Goal: Task Accomplishment & Management: Use online tool/utility

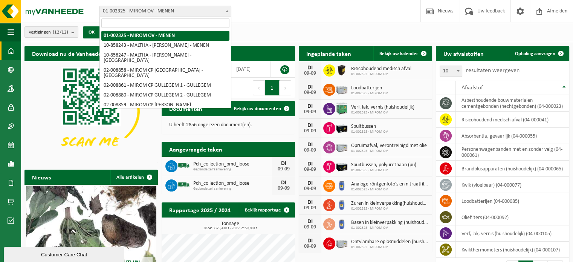
click at [205, 6] on span "01-002325 - MIROM OV - MENEN" at bounding box center [165, 11] width 131 height 11
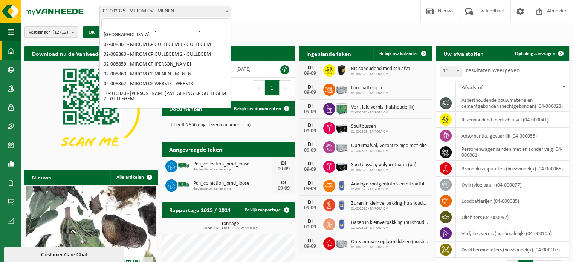
scroll to position [41, 0]
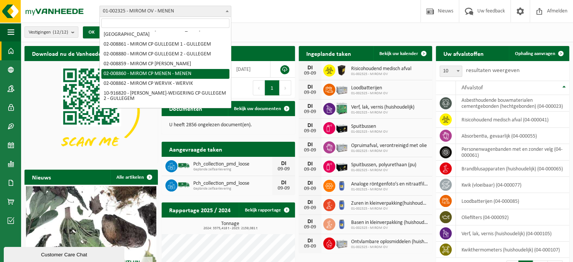
select select "1473"
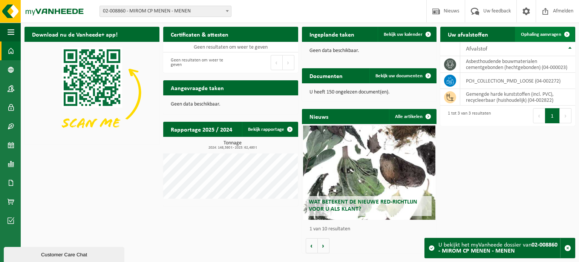
click at [550, 36] on span "Ophaling aanvragen" at bounding box center [541, 34] width 40 height 5
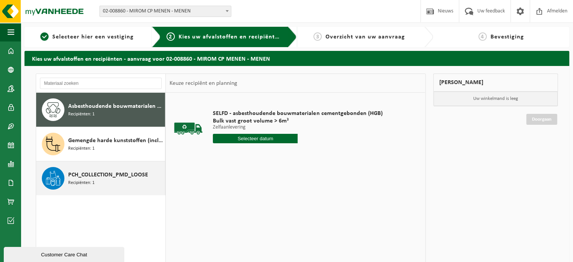
click at [122, 174] on span "PCH_COLLECTION_PMD_LOOSE" at bounding box center [108, 174] width 80 height 9
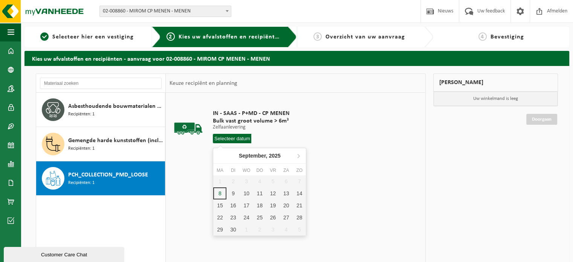
click at [233, 140] on input "text" at bounding box center [232, 138] width 38 height 9
click at [231, 191] on div "9" at bounding box center [232, 193] width 13 height 12
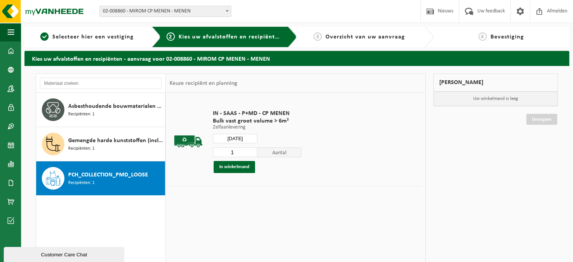
type input "Van 2025-09-09"
click at [251, 167] on button "In winkelmand" at bounding box center [234, 167] width 41 height 12
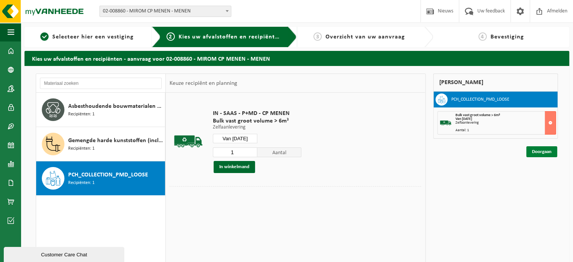
click at [550, 147] on link "Doorgaan" at bounding box center [541, 151] width 31 height 11
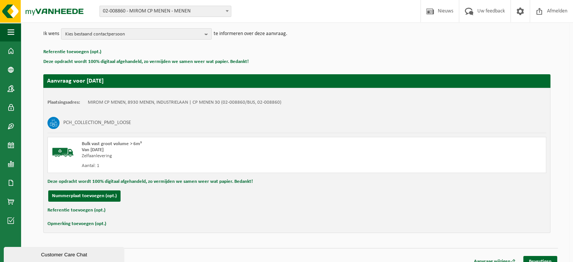
scroll to position [99, 0]
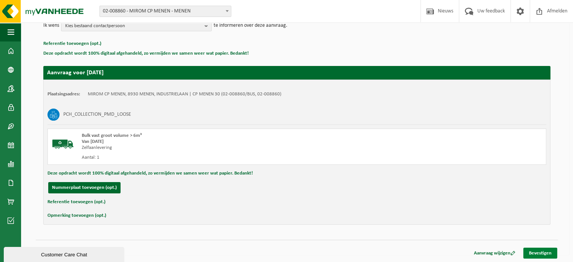
click at [540, 253] on link "Bevestigen" at bounding box center [540, 253] width 34 height 11
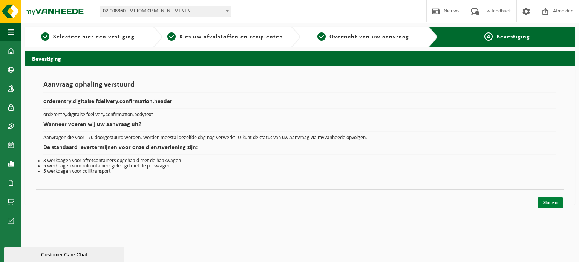
click at [553, 204] on link "Sluiten" at bounding box center [550, 202] width 26 height 11
